Goal: Transaction & Acquisition: Purchase product/service

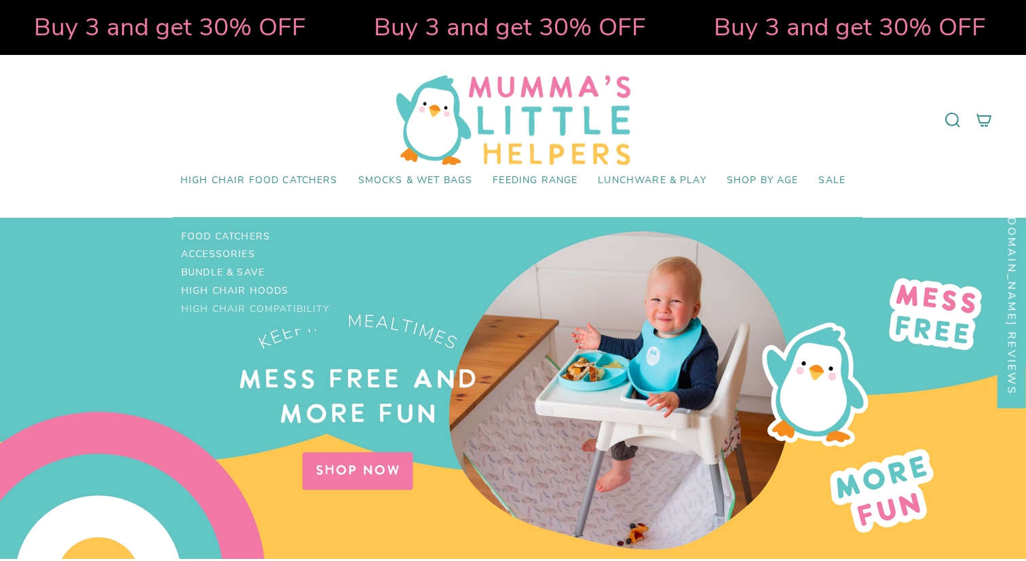
click at [248, 306] on span "High Chair Compatibility" at bounding box center [255, 310] width 148 height 12
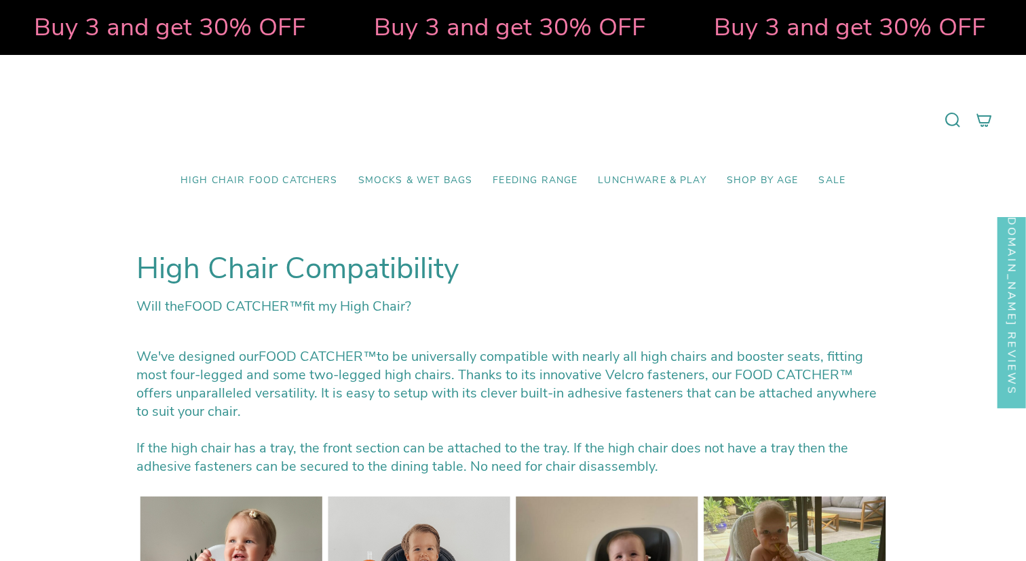
select select "pictures-first"
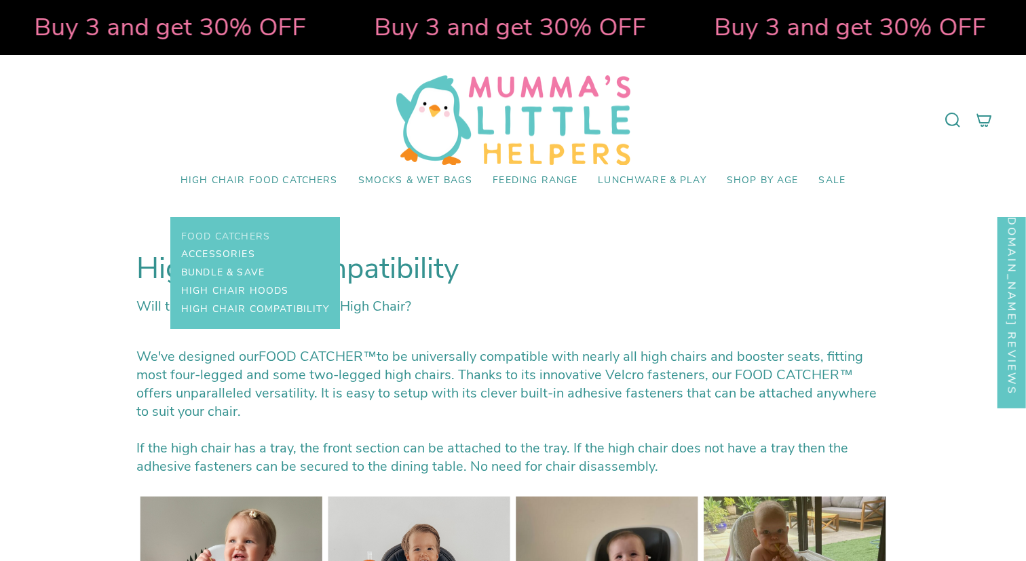
click at [241, 234] on span "Food Catchers" at bounding box center [225, 237] width 89 height 12
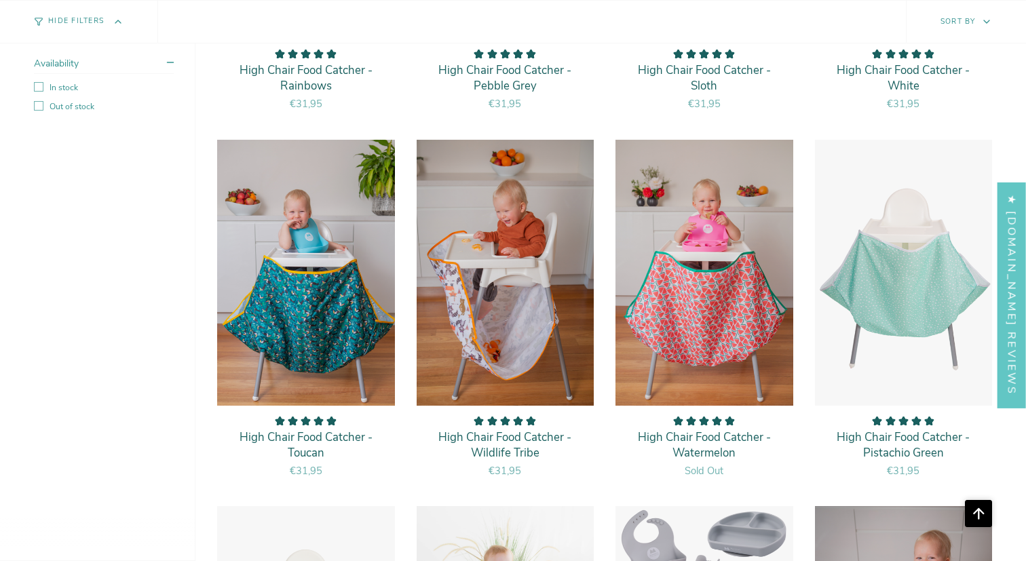
scroll to position [1519, 0]
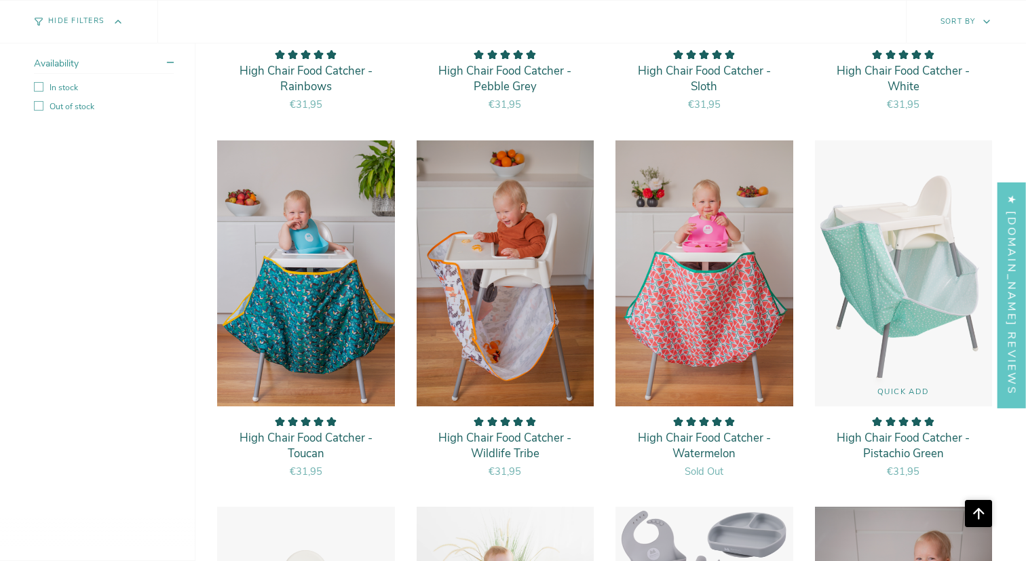
click at [902, 310] on img "High Chair Food Catcher - Pistachio Green" at bounding box center [904, 273] width 179 height 267
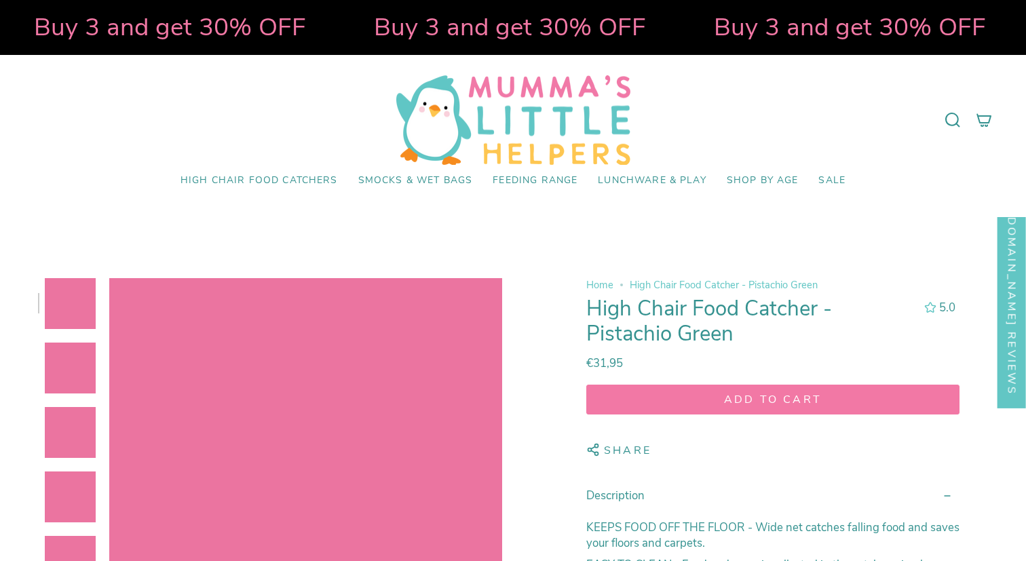
select select "pictures-first"
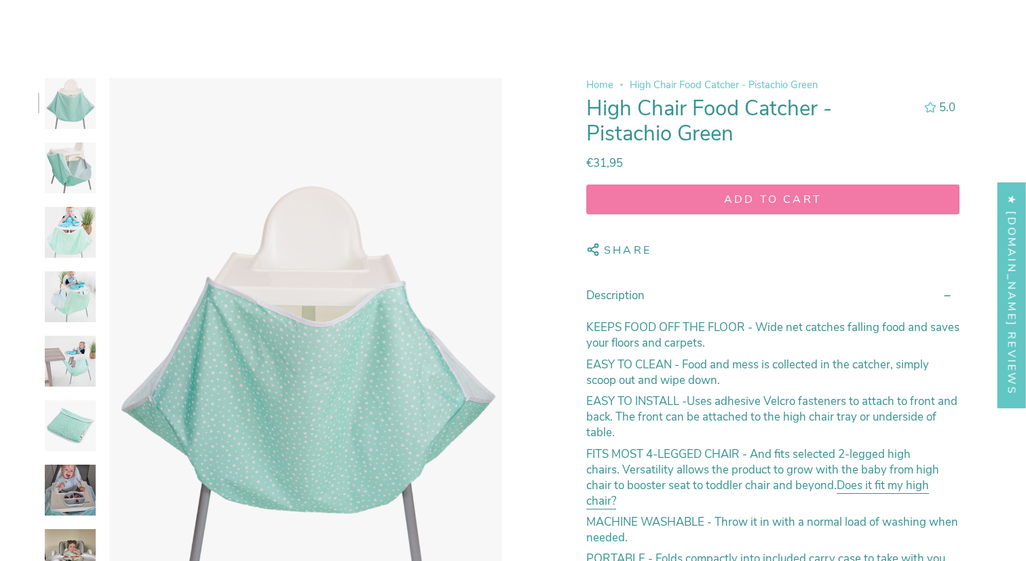
scroll to position [201, 0]
click at [72, 169] on img at bounding box center [70, 167] width 51 height 51
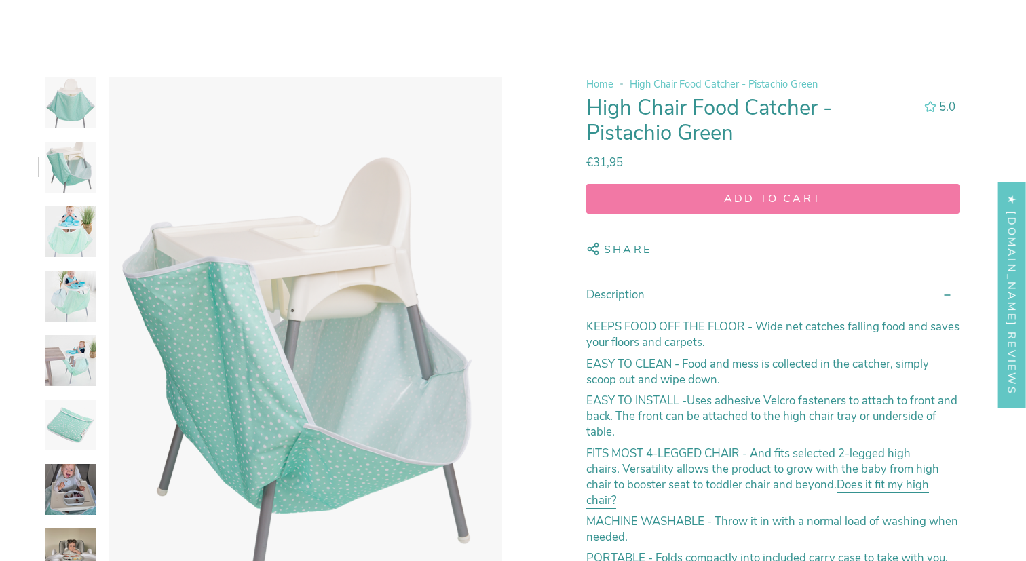
click at [65, 238] on img at bounding box center [70, 231] width 51 height 51
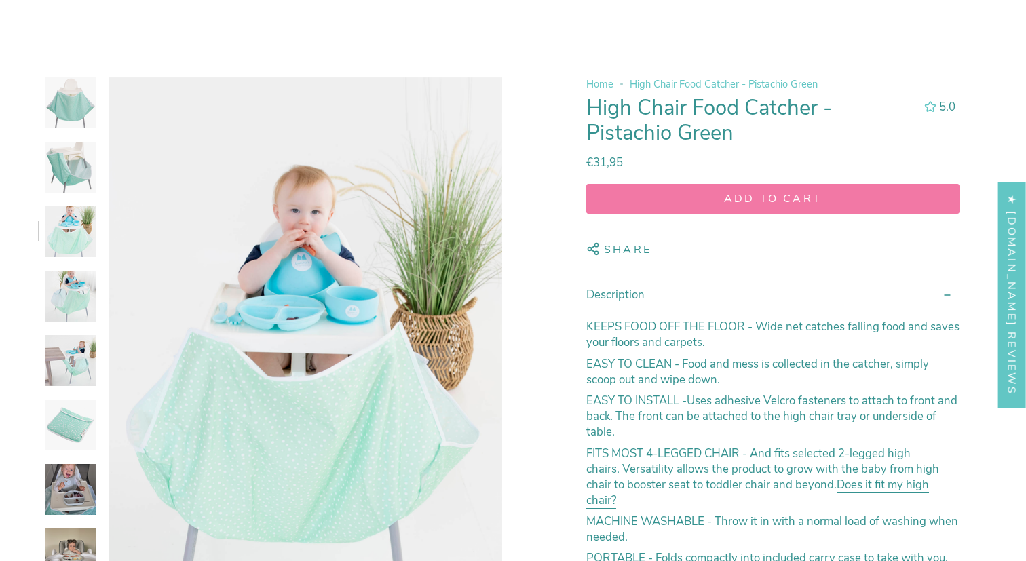
click at [69, 295] on img at bounding box center [70, 296] width 51 height 51
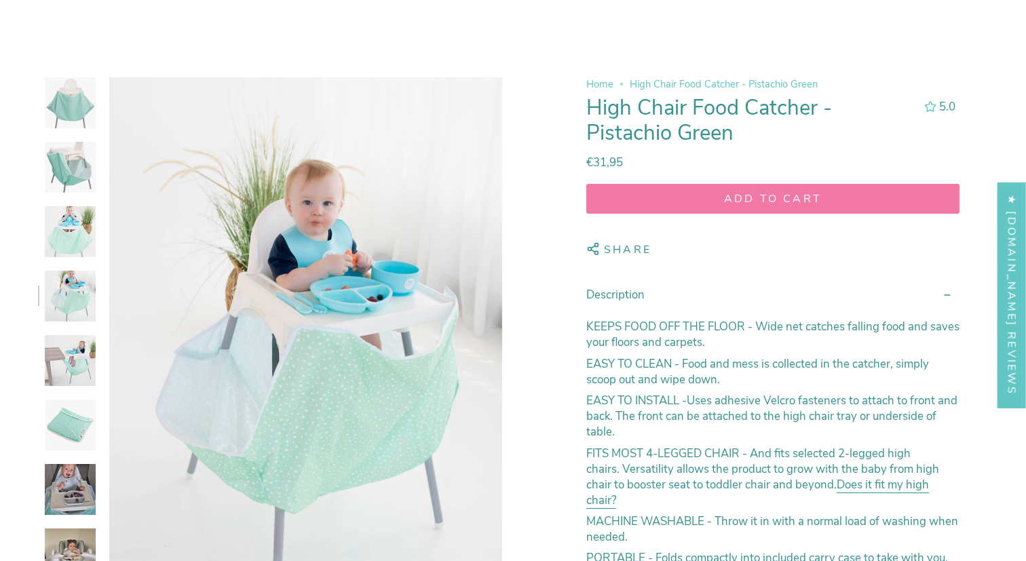
click at [764, 198] on span "Add to cart" at bounding box center [773, 198] width 348 height 15
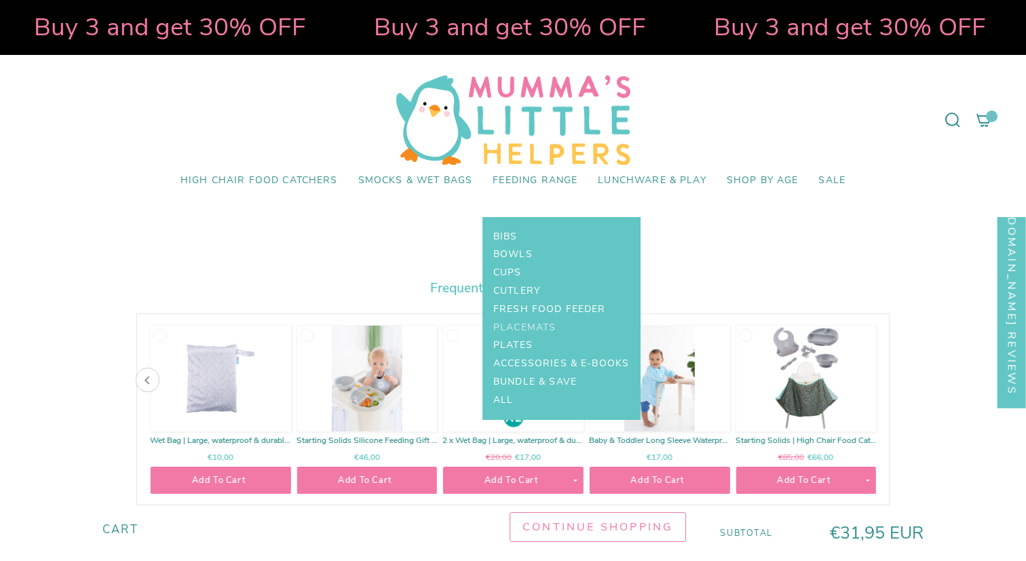
click at [535, 322] on span "Placemats" at bounding box center [525, 328] width 62 height 12
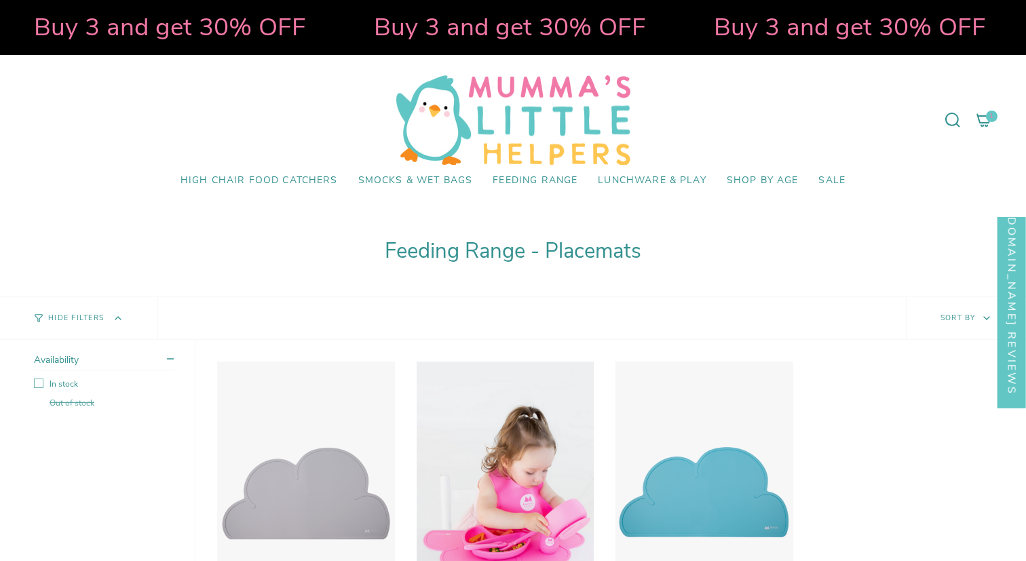
click at [517, 483] on img "Baby & Toddler Non-Slip Silicone Placemat - Pink" at bounding box center [505, 494] width 179 height 267
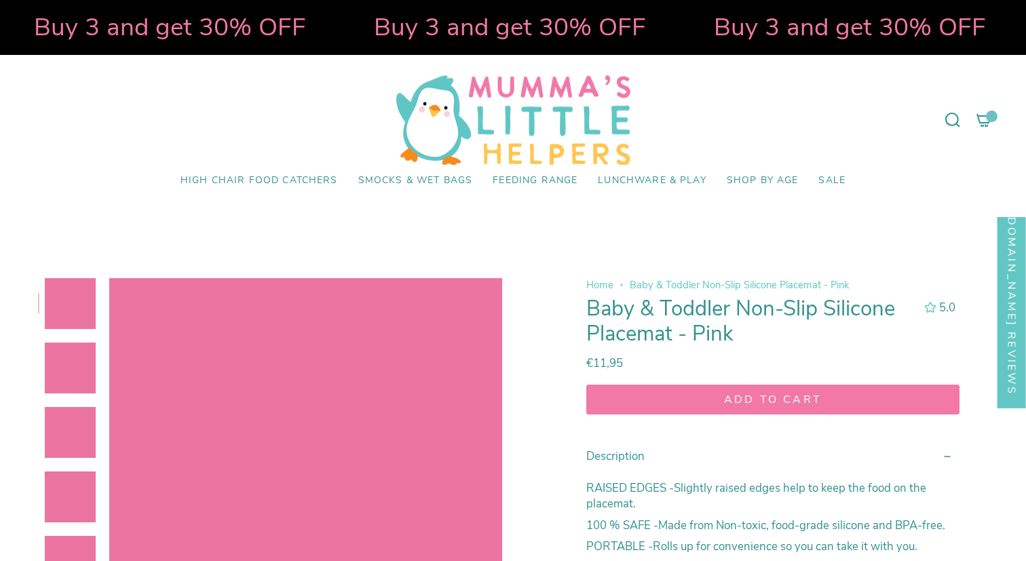
select select "pictures-first"
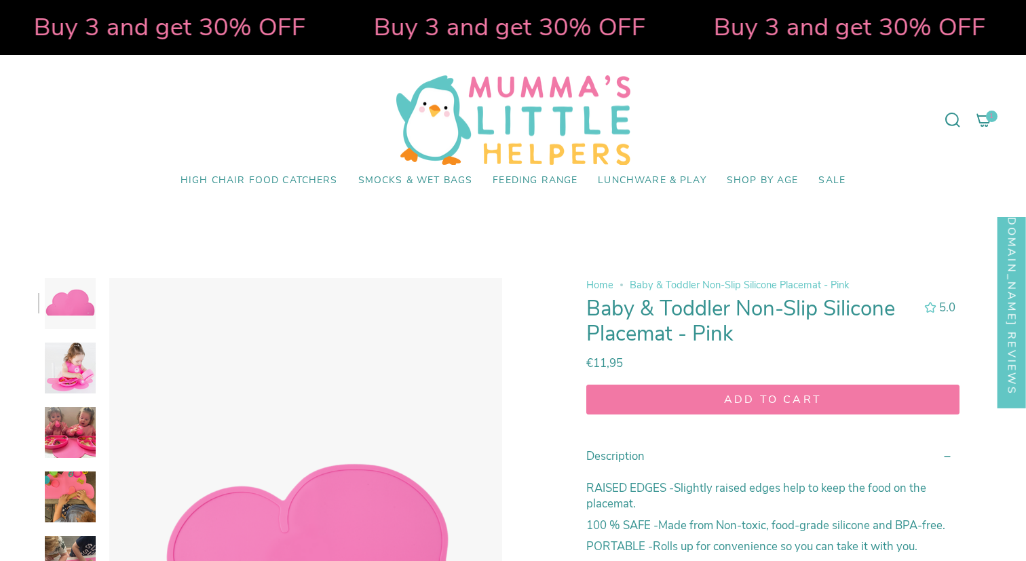
click at [772, 398] on icon "submit" at bounding box center [773, 400] width 12 height 12
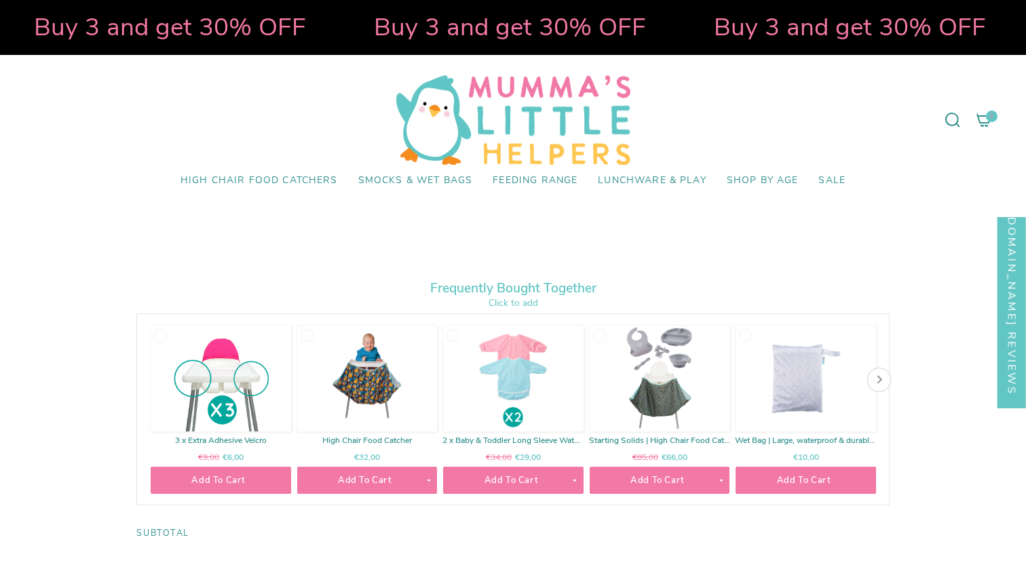
click at [988, 121] on span "2" at bounding box center [992, 117] width 12 height 12
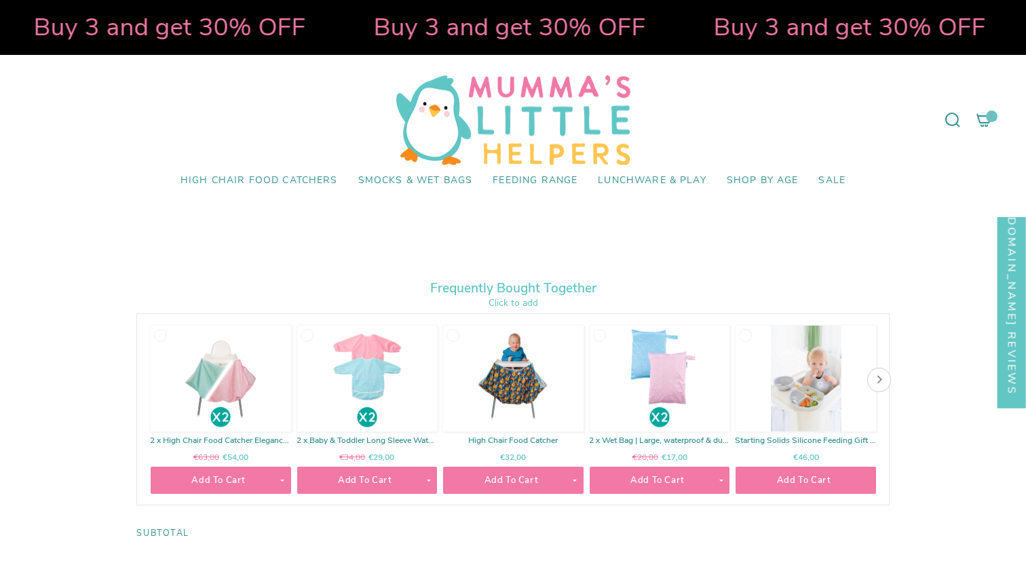
click at [984, 121] on icon at bounding box center [984, 120] width 16 height 16
